Goal: Find specific page/section: Find specific page/section

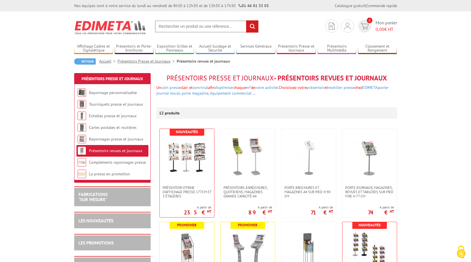
drag, startPoint x: 280, startPoint y: 77, endPoint x: 392, endPoint y: 78, distance: 111.4
click at [392, 78] on h1 "Présentoirs Presse et Journaux - Présentoirs revues et journaux" at bounding box center [276, 78] width 241 height 7
copy h1 "Présentoirs revues et journaux"
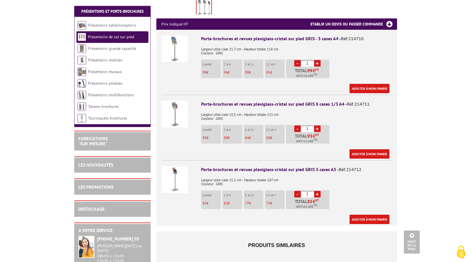
scroll to position [202, 0]
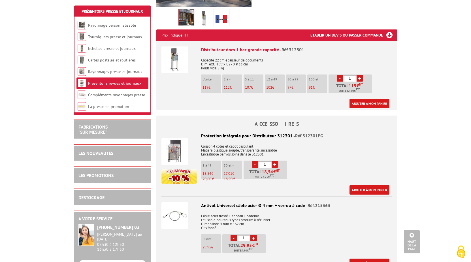
scroll to position [87, 0]
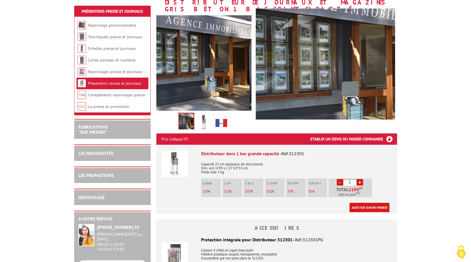
click at [131, 82] on link "Présentoirs revues et journaux" at bounding box center [114, 83] width 53 height 5
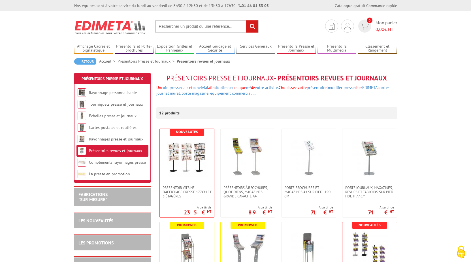
click at [182, 27] on input "text" at bounding box center [207, 26] width 104 height 12
click at [173, 27] on input "Présetnoire A5" at bounding box center [207, 26] width 104 height 12
click at [169, 26] on input "Présetoire A5" at bounding box center [207, 26] width 104 height 12
type input "Présentoire A5"
click at [254, 26] on input "rechercher" at bounding box center [252, 26] width 12 height 12
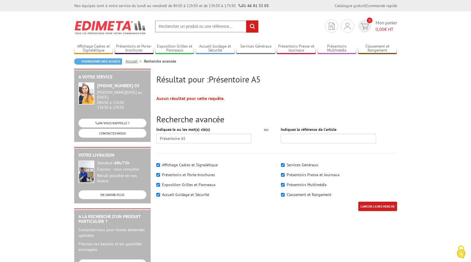
drag, startPoint x: 194, startPoint y: 28, endPoint x: 152, endPoint y: 28, distance: 41.4
click at [155, 28] on input "text" at bounding box center [207, 26] width 104 height 12
type input "A5 revues"
click at [246, 20] on input "rechercher" at bounding box center [252, 26] width 12 height 12
